Goal: Transaction & Acquisition: Purchase product/service

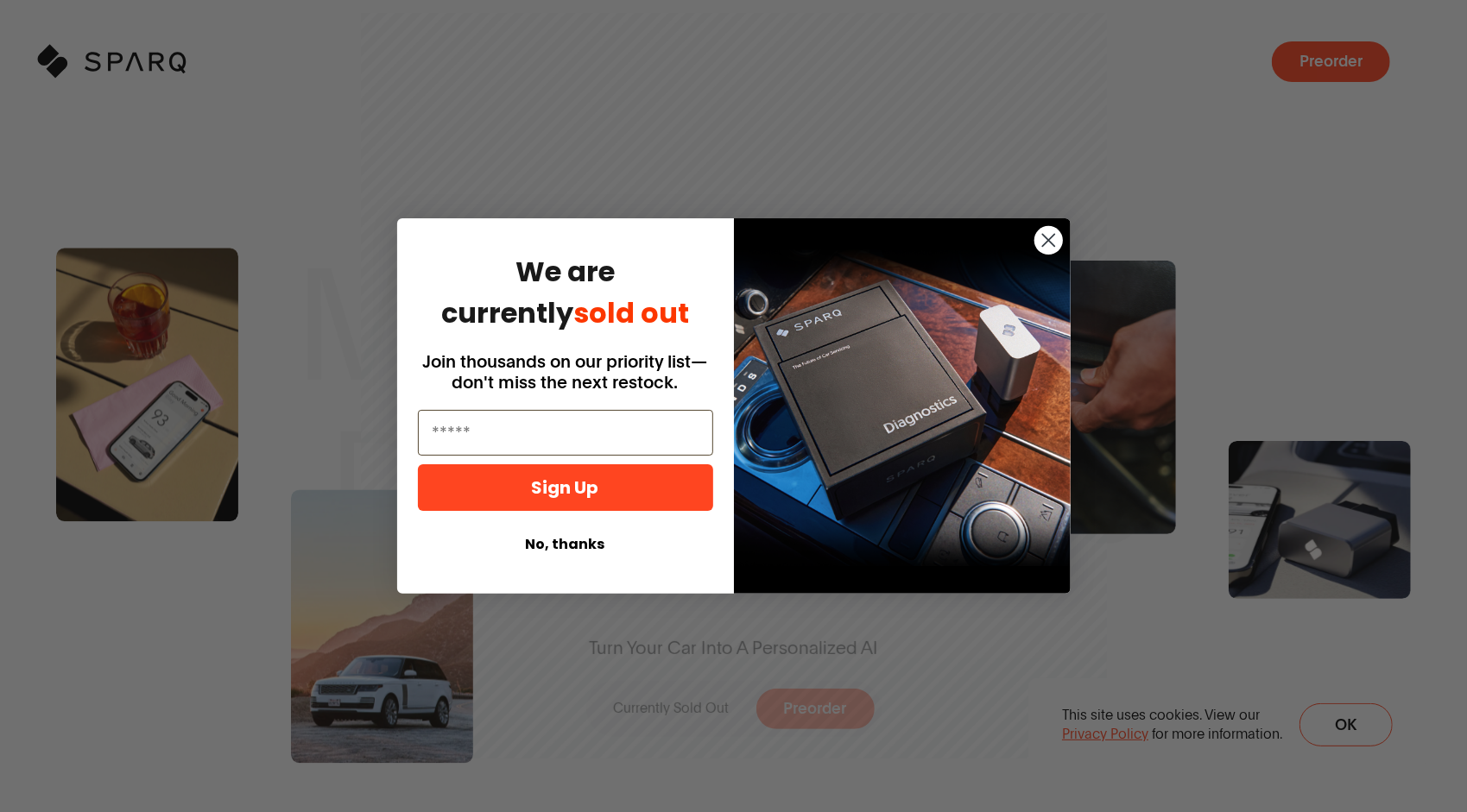
click at [574, 545] on button "No, thanks" at bounding box center [565, 545] width 296 height 33
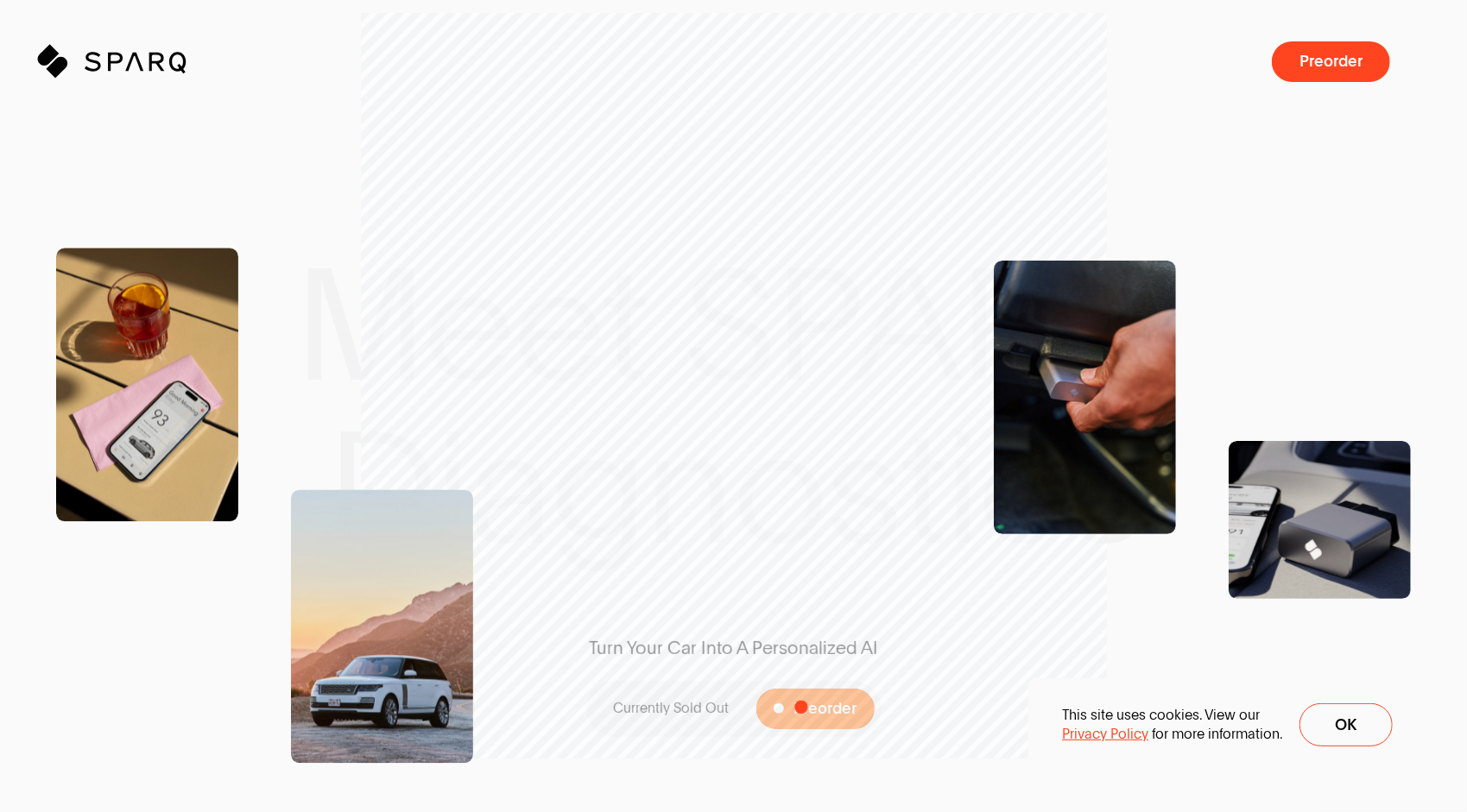
click at [802, 707] on span "Preorder" at bounding box center [825, 709] width 63 height 16
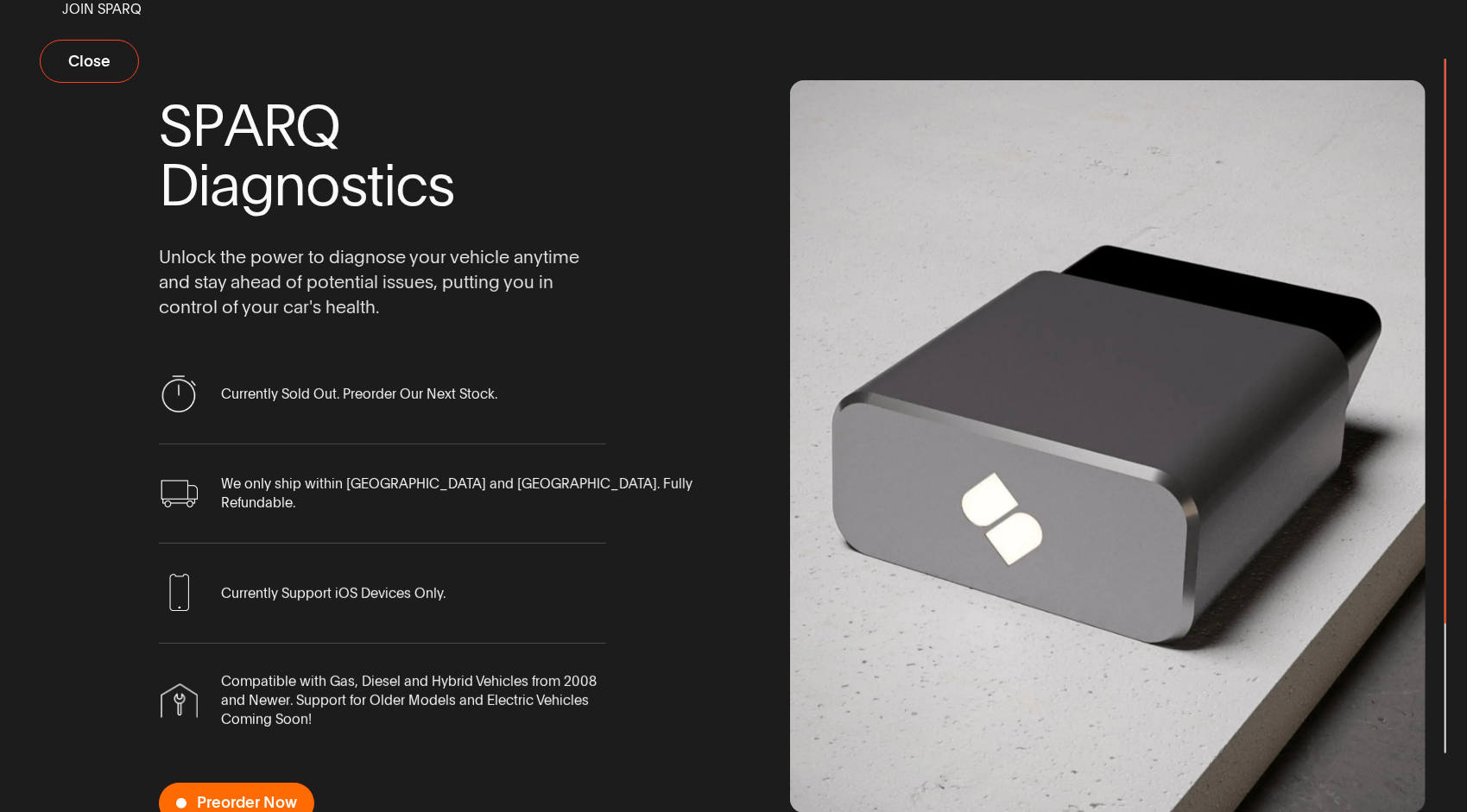
click at [239, 797] on span "Preorder Now" at bounding box center [247, 802] width 100 height 16
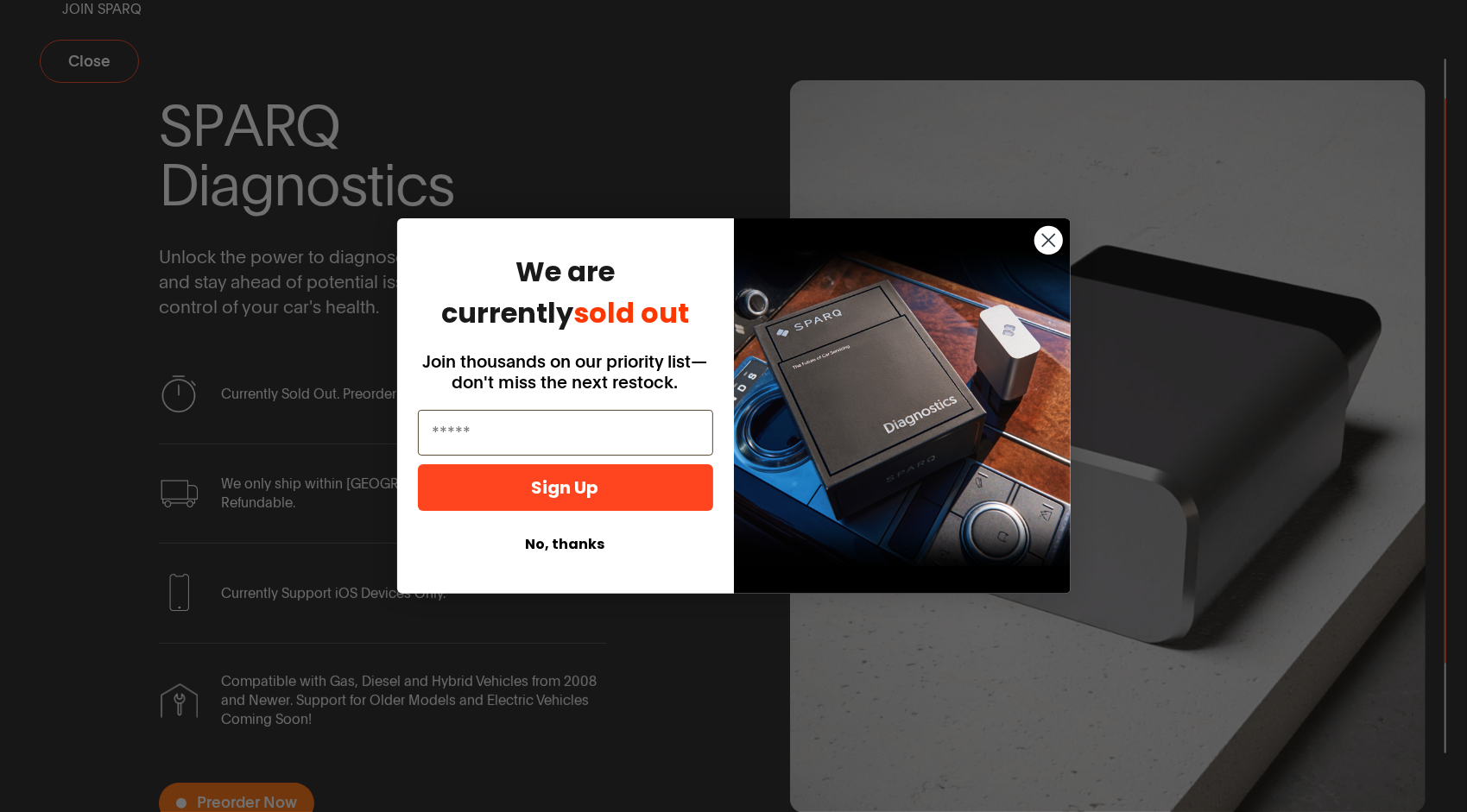
scroll to position [13, 0]
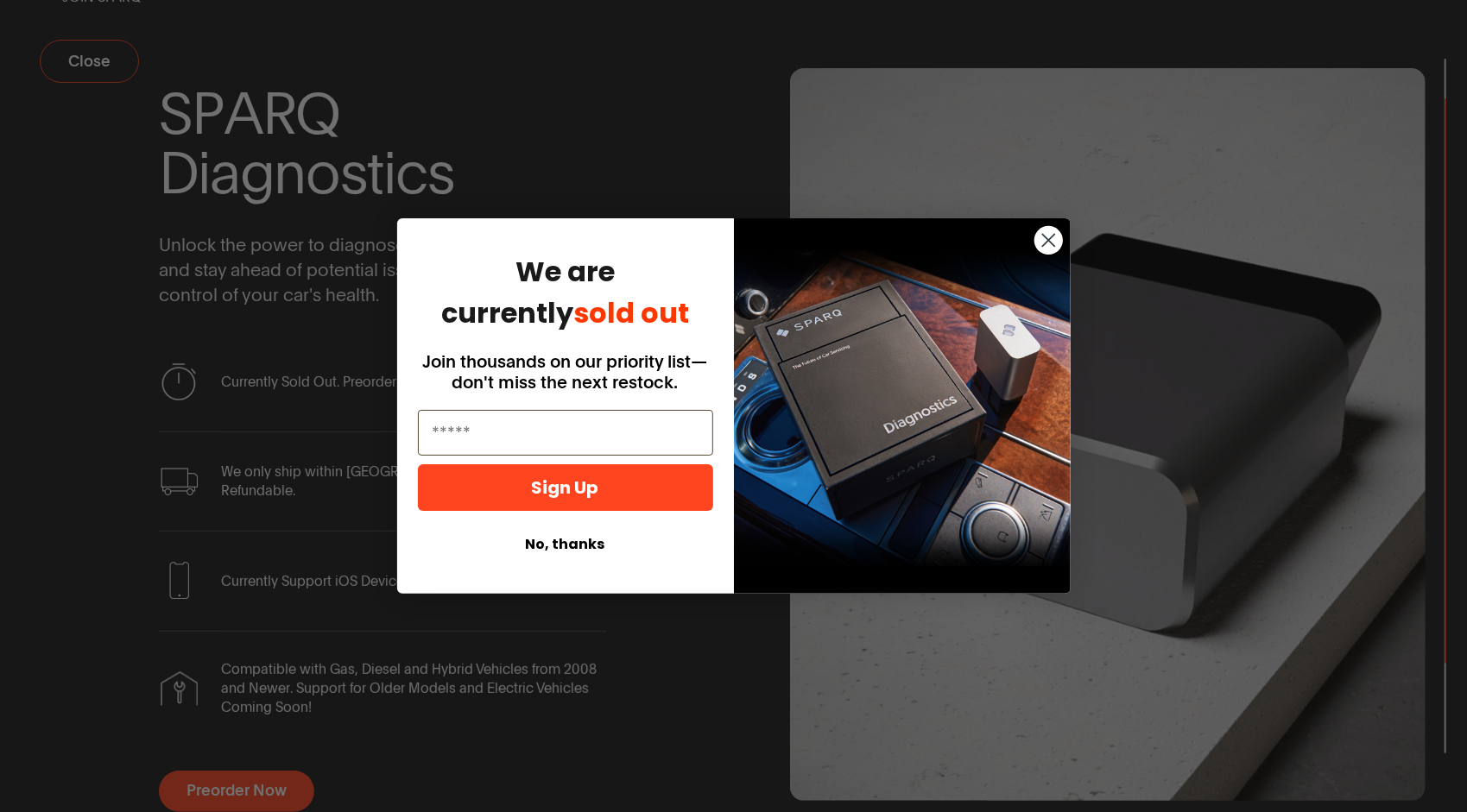
click at [1055, 236] on circle "Close dialog" at bounding box center [1048, 241] width 29 height 29
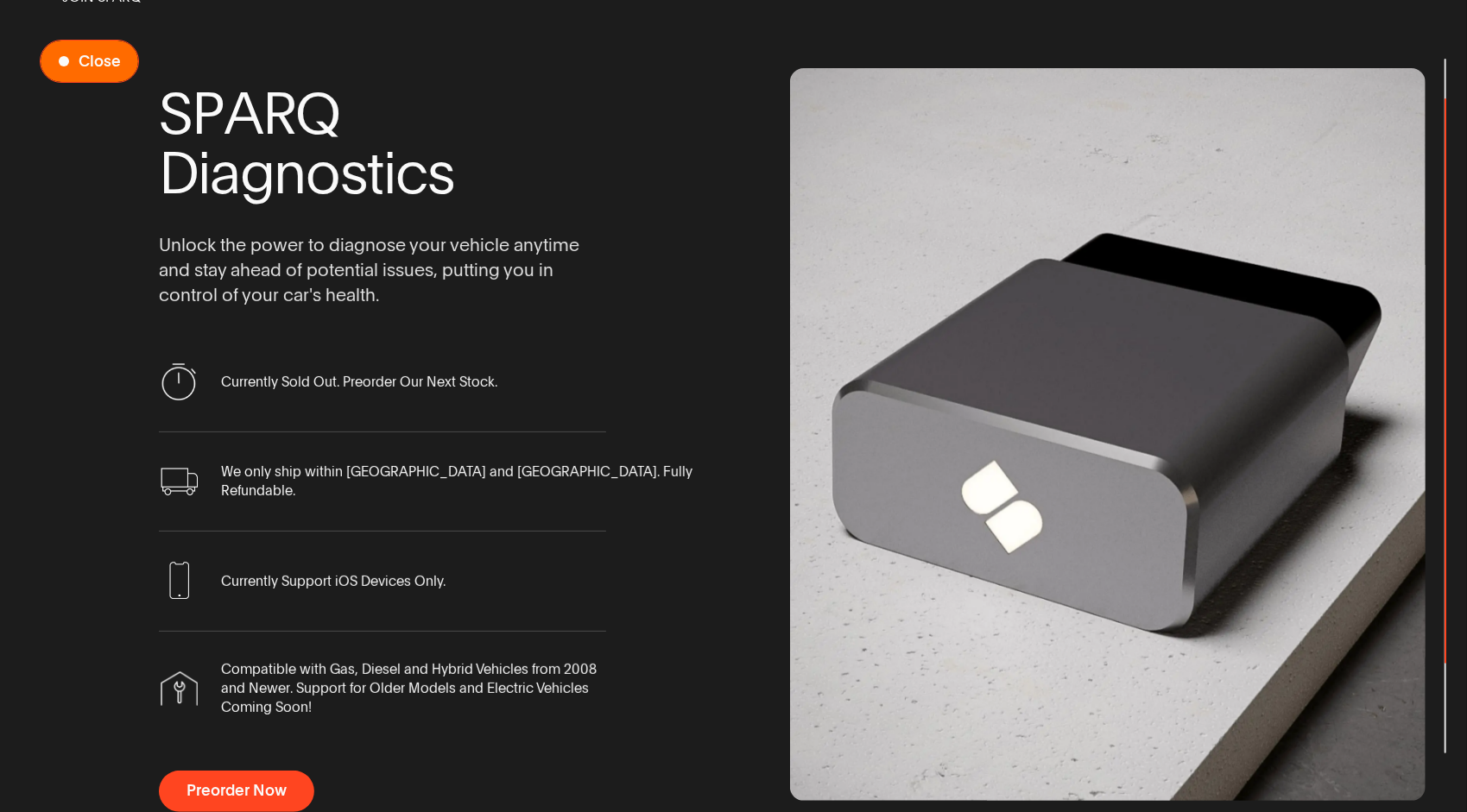
click at [98, 65] on span "Close" at bounding box center [100, 62] width 42 height 16
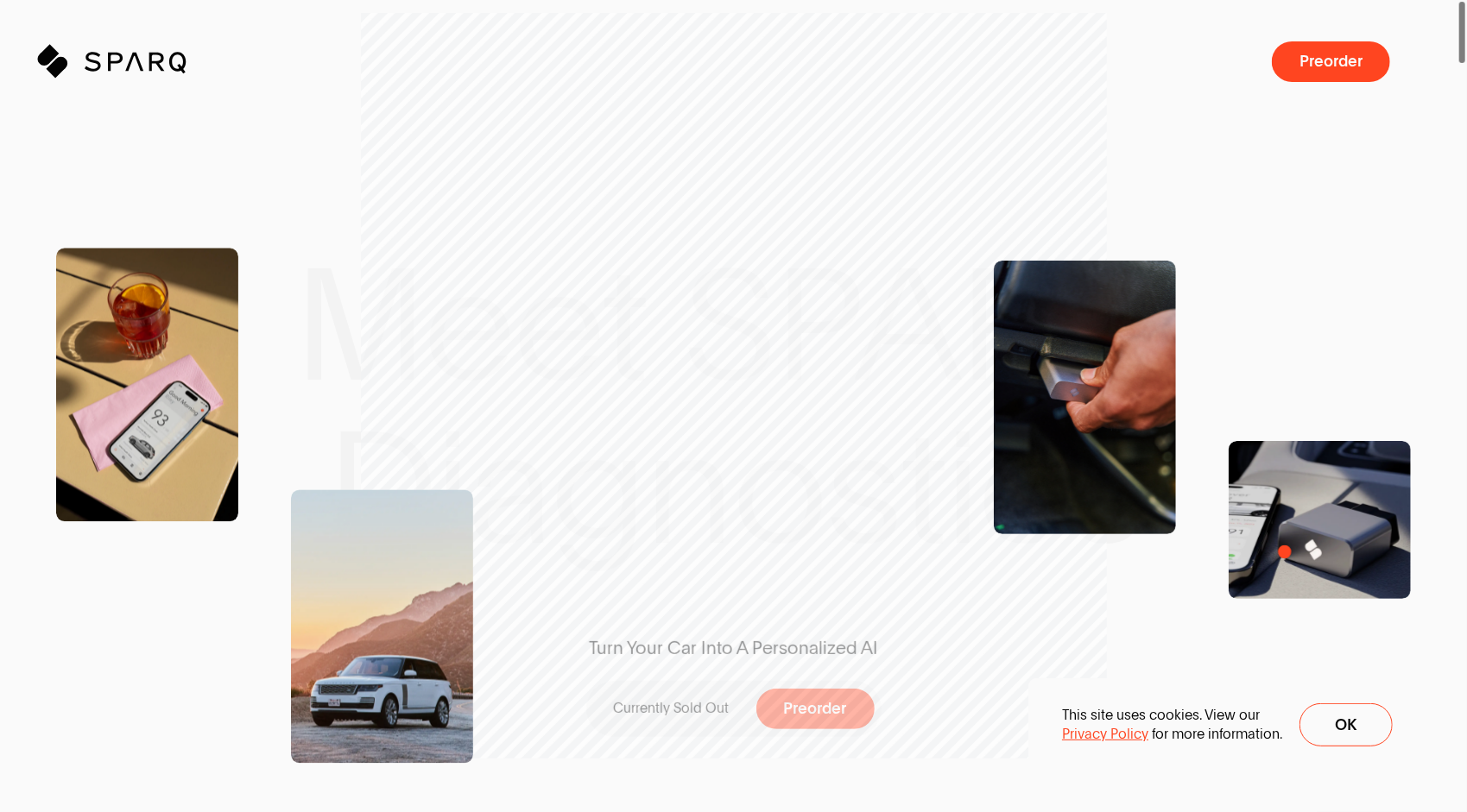
click at [1285, 551] on img at bounding box center [1320, 520] width 182 height 158
click at [1345, 719] on span at bounding box center [1346, 724] width 91 height 41
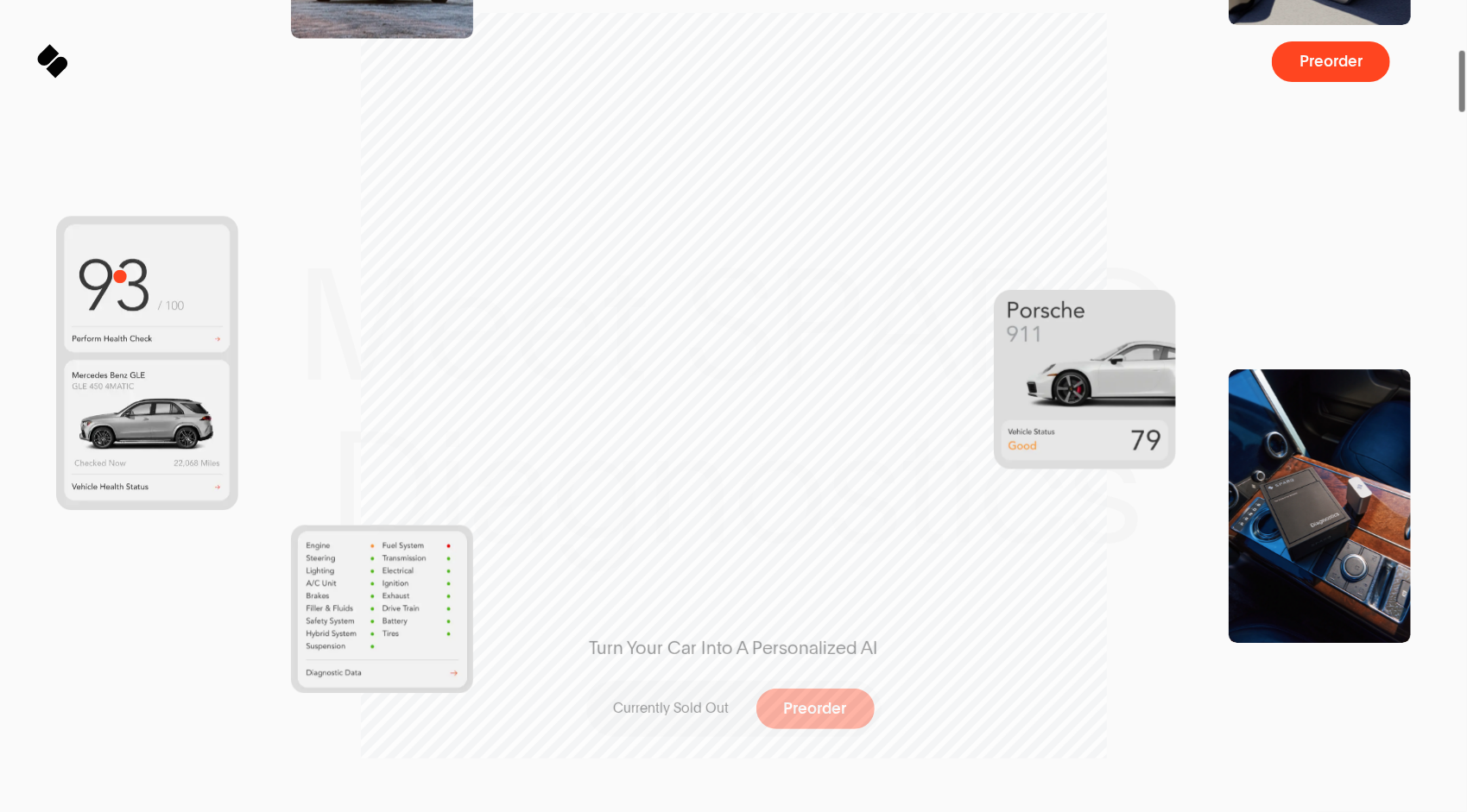
click at [120, 276] on img at bounding box center [146, 364] width 182 height 294
